Goal: Check status: Check status

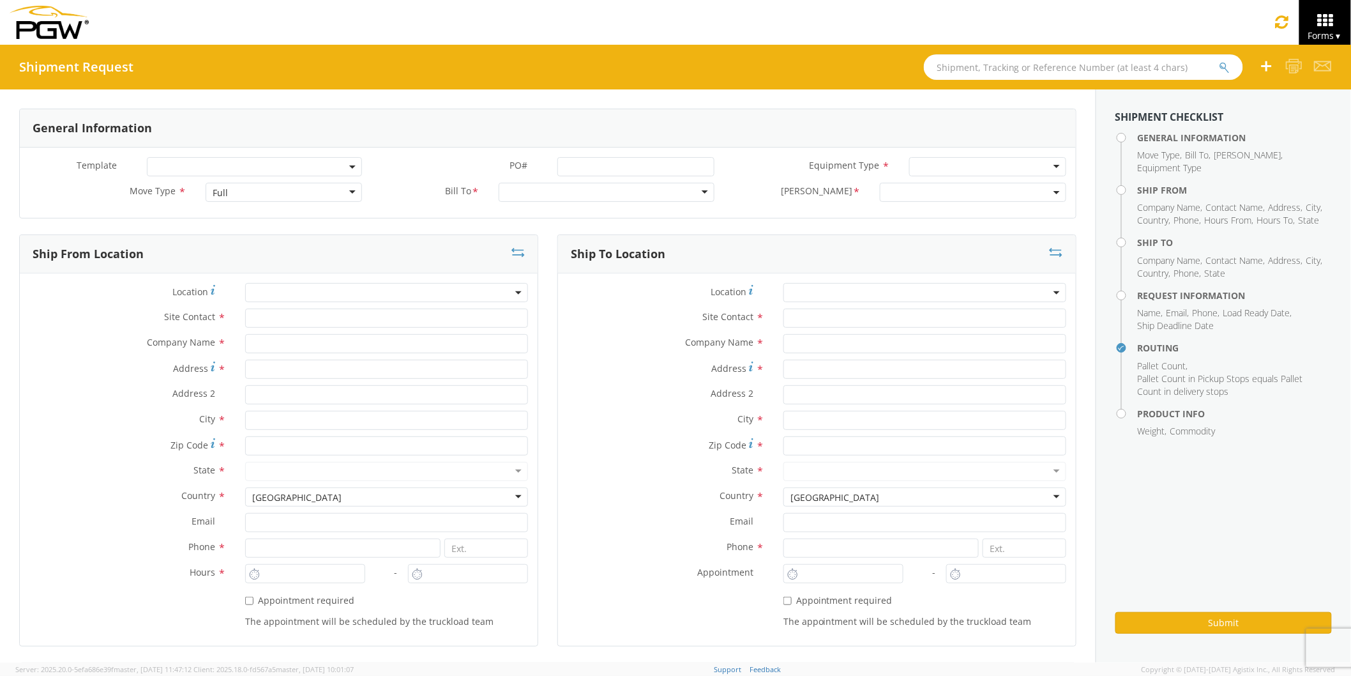
click at [992, 72] on input "text" at bounding box center [1083, 67] width 319 height 26
paste input "56983012"
click at [1220, 61] on button "submit" at bounding box center [1225, 68] width 11 height 15
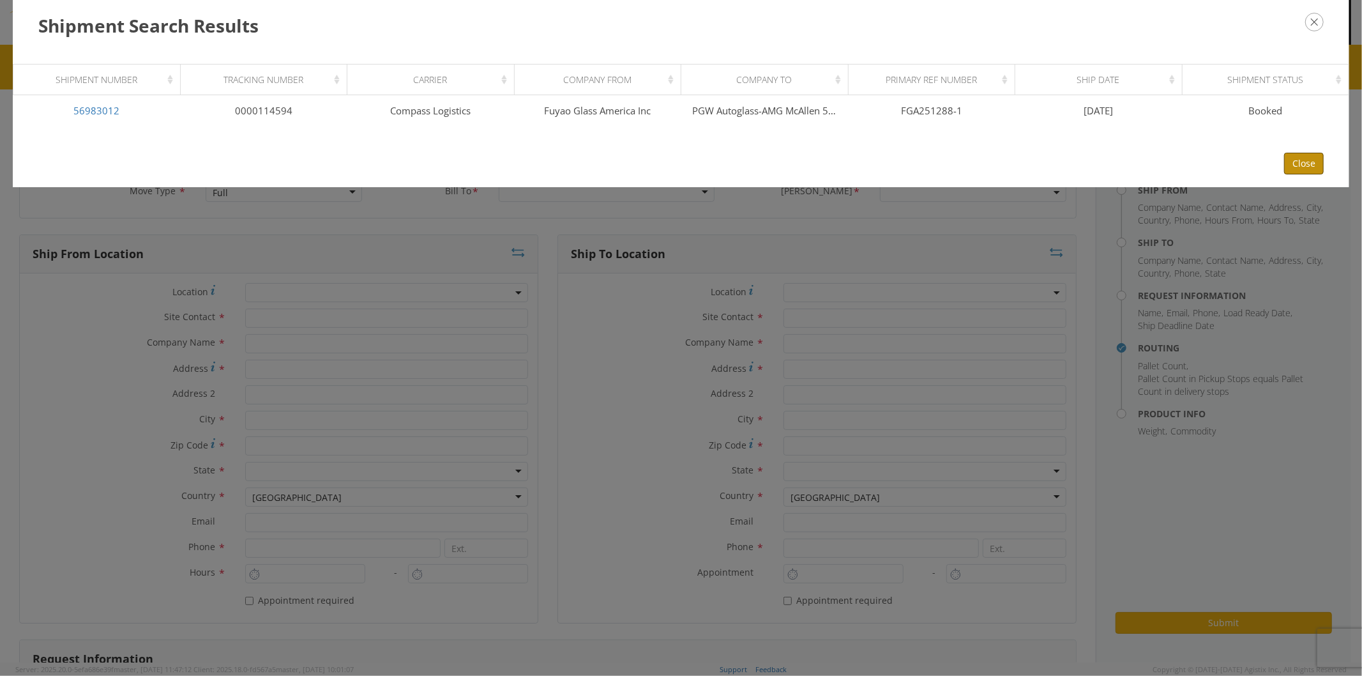
drag, startPoint x: 1306, startPoint y: 160, endPoint x: 1106, endPoint y: 118, distance: 204.3
click at [1300, 160] on button "Close" at bounding box center [1304, 164] width 40 height 22
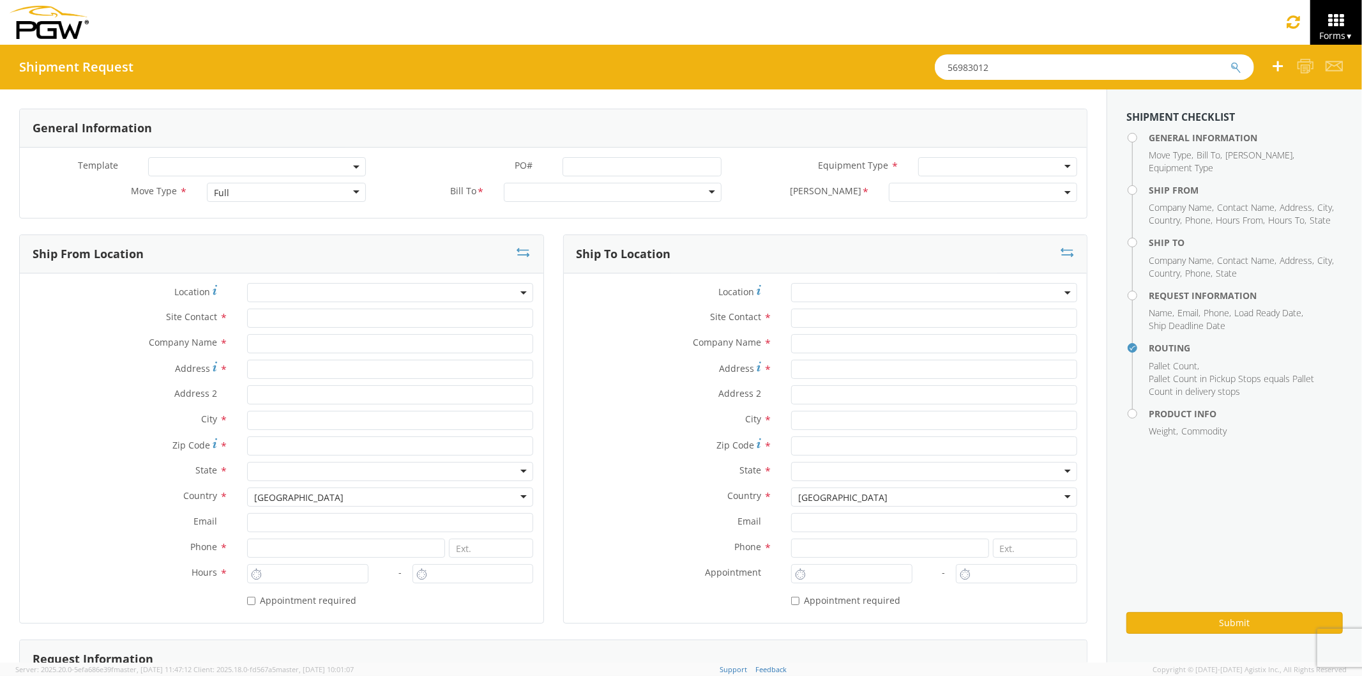
drag, startPoint x: 1003, startPoint y: 75, endPoint x: 692, endPoint y: 36, distance: 313.4
click at [696, 45] on app-root "You are using an outdated browser. Please upgrade to Microsoft Edge , Google Ch…" at bounding box center [681, 354] width 1362 height 618
paste input "87"
click at [1231, 61] on button "submit" at bounding box center [1236, 68] width 11 height 15
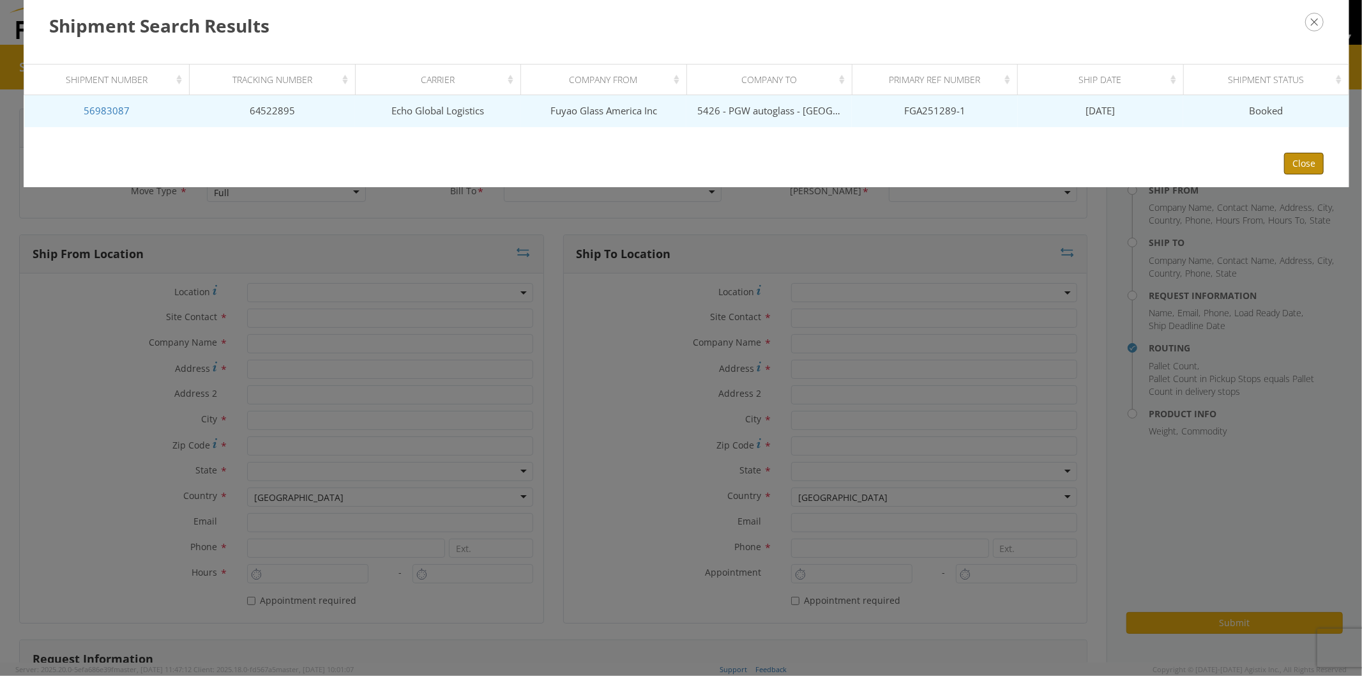
drag, startPoint x: 1307, startPoint y: 158, endPoint x: 1112, endPoint y: 90, distance: 206.4
click at [1307, 158] on button "Close" at bounding box center [1304, 164] width 40 height 22
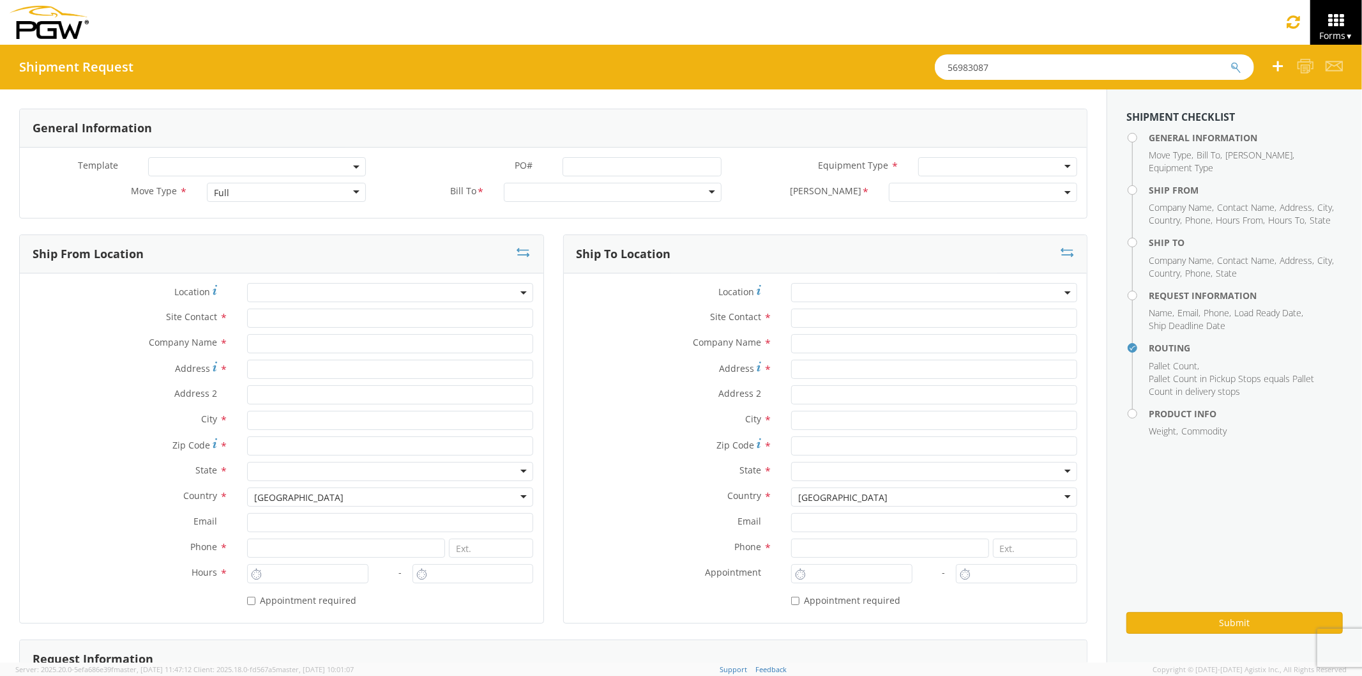
drag, startPoint x: 1001, startPoint y: 68, endPoint x: 615, endPoint y: 33, distance: 387.9
click at [635, 45] on app-root "You are using an outdated browser. Please upgrade to Microsoft Edge , Google Ch…" at bounding box center [681, 354] width 1362 height 618
paste input "130"
click at [1231, 61] on button "submit" at bounding box center [1236, 68] width 11 height 15
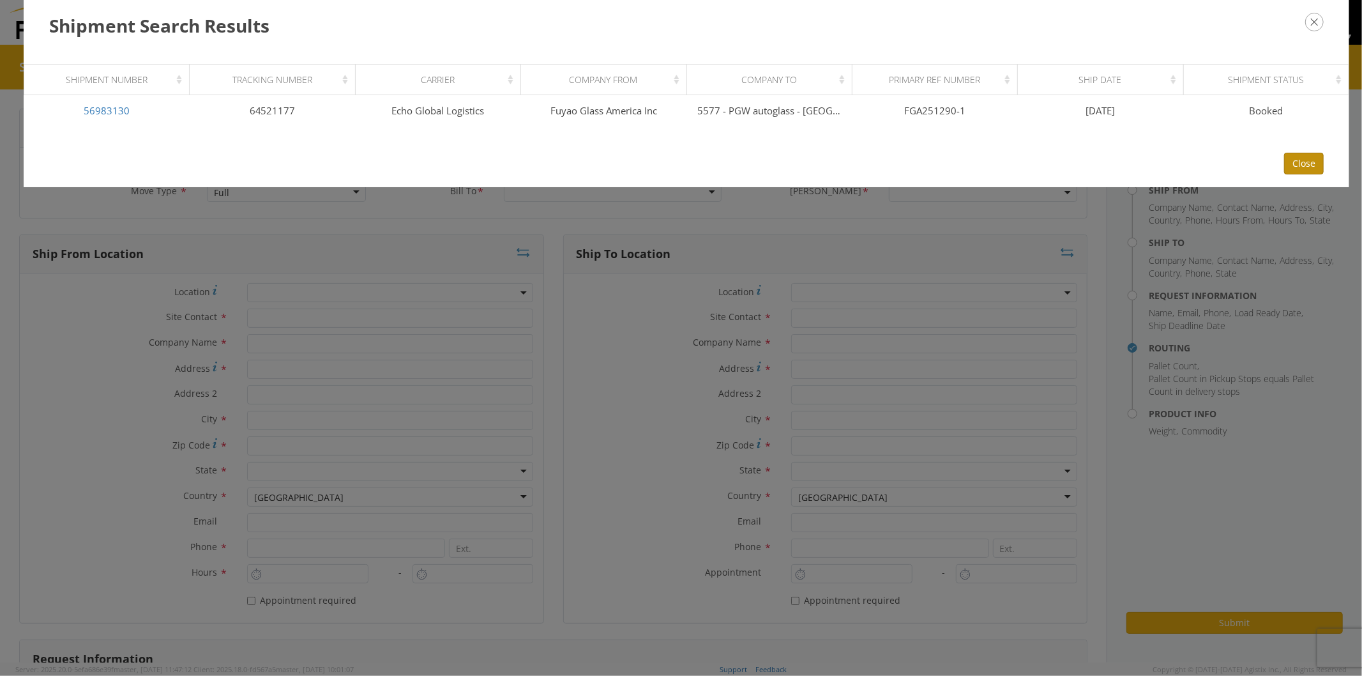
click at [1311, 153] on button "Close" at bounding box center [1304, 164] width 40 height 22
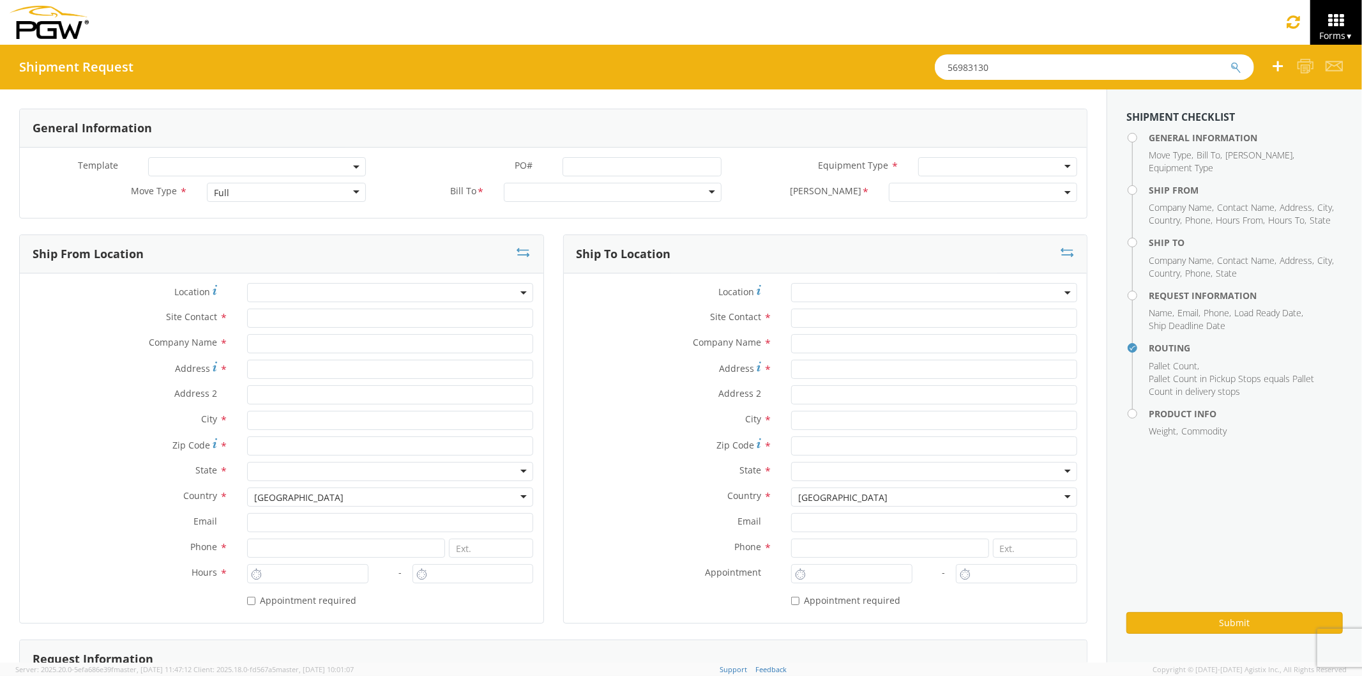
drag, startPoint x: 1056, startPoint y: 66, endPoint x: 706, endPoint y: 52, distance: 350.8
click at [711, 52] on div "Shipment Request 56983130" at bounding box center [681, 67] width 1362 height 45
paste input "65"
type input "56983165"
click at [1231, 61] on button "submit" at bounding box center [1236, 68] width 11 height 15
